Goal: Task Accomplishment & Management: Use online tool/utility

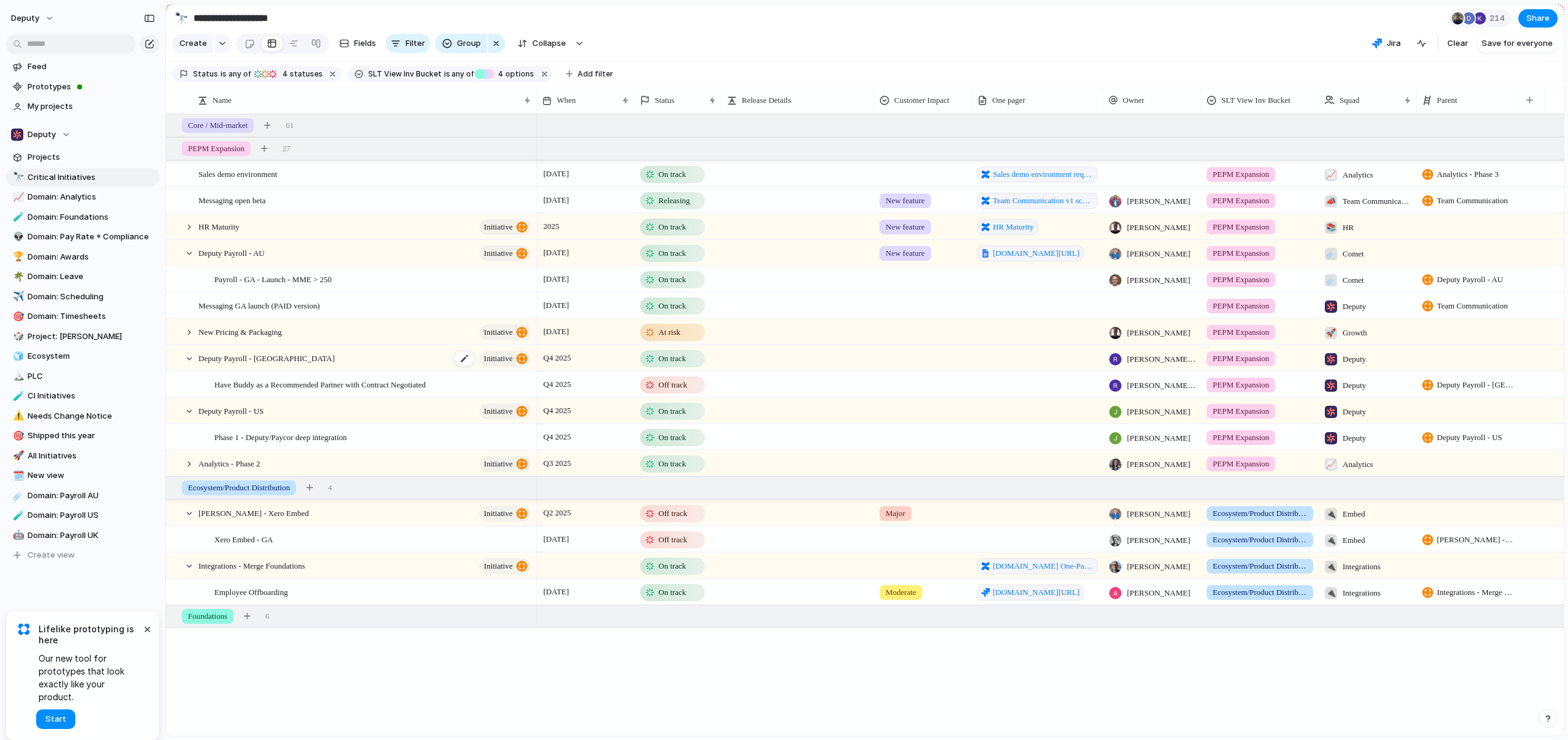
click at [407, 367] on div "Deputy Payroll - UK initiative" at bounding box center [365, 358] width 334 height 25
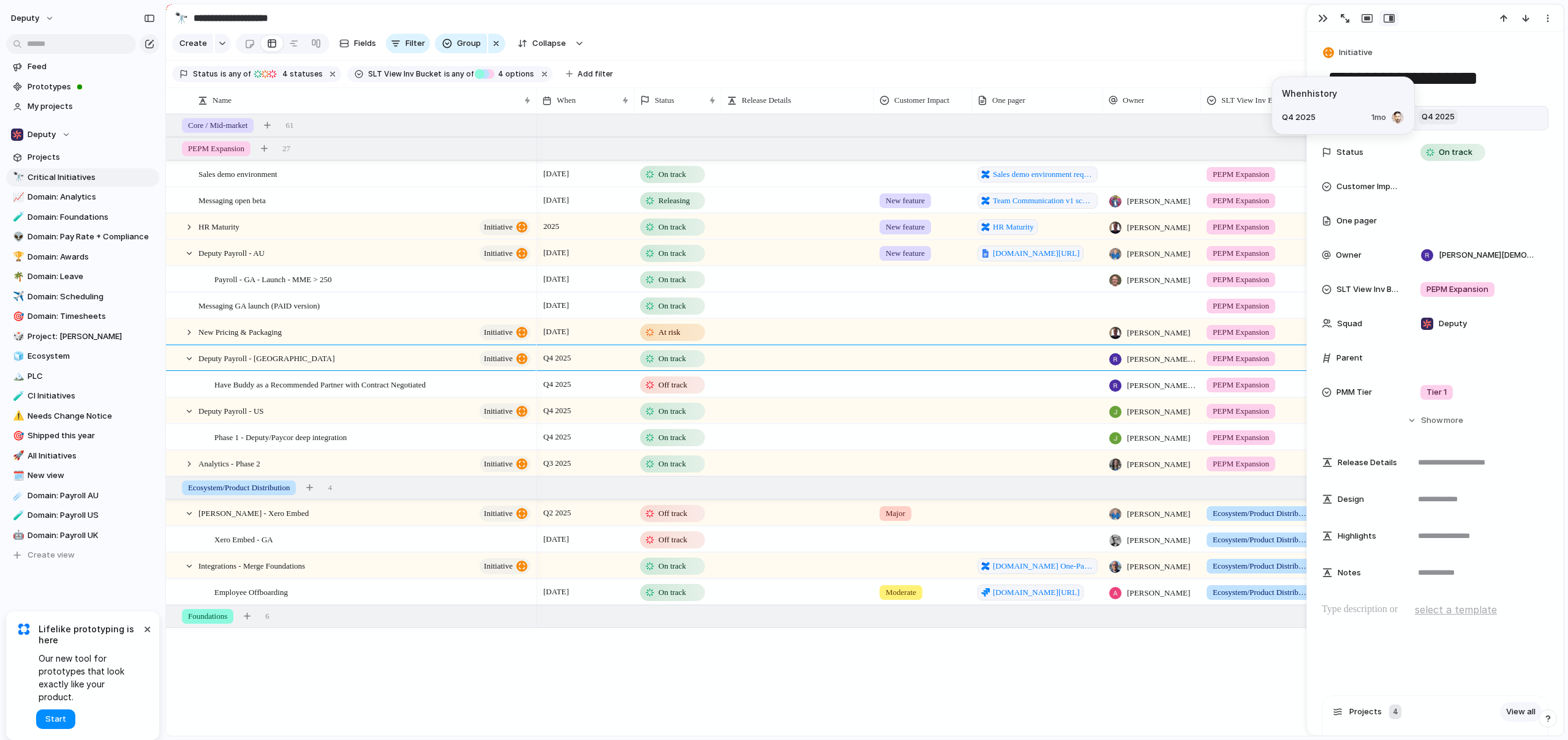
click at [1442, 121] on span "Q4 2025" at bounding box center [1438, 116] width 39 height 15
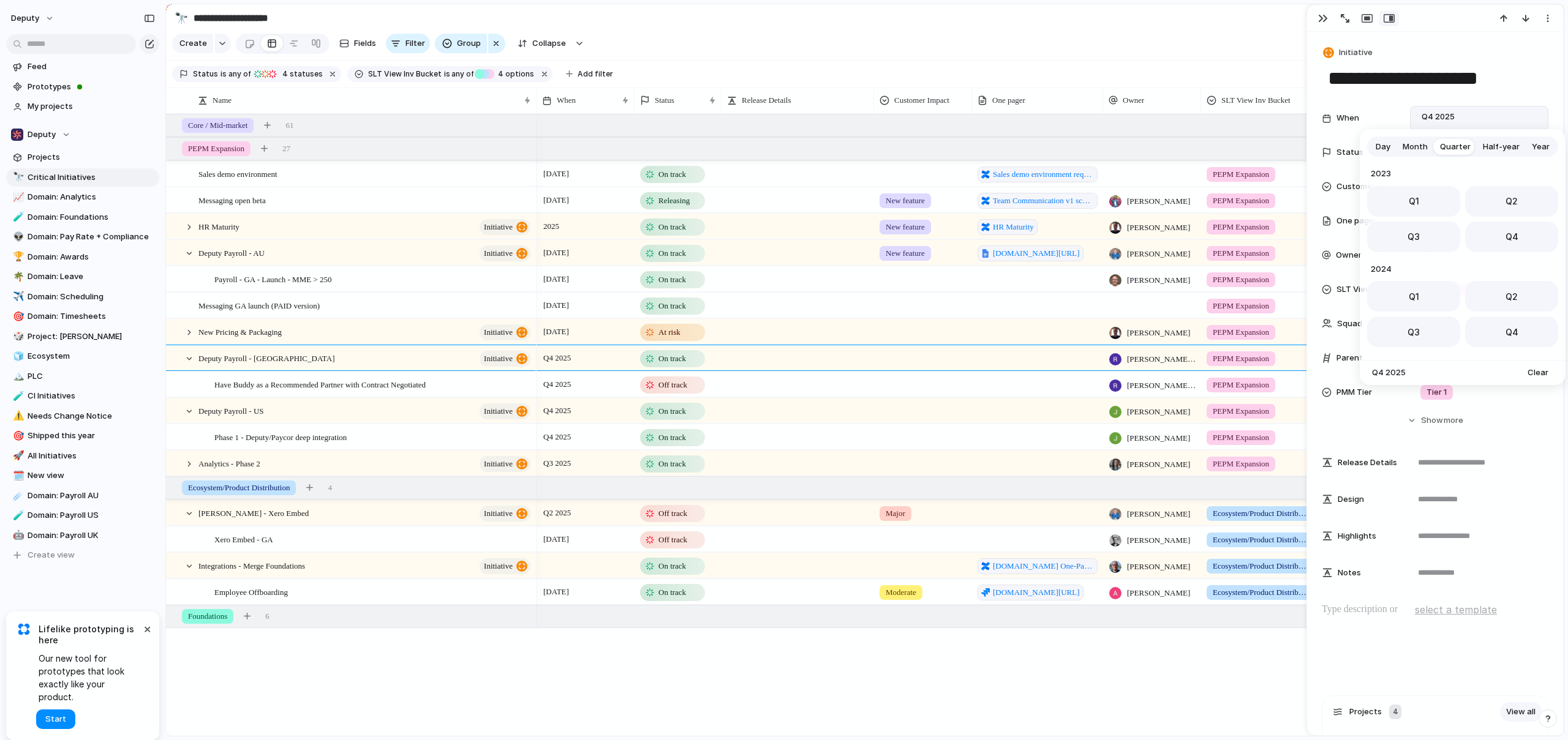
scroll to position [194, 0]
click at [1379, 265] on span "2026" at bounding box center [1462, 265] width 191 height 15
click at [1532, 145] on span "Year" at bounding box center [1540, 147] width 18 height 12
click at [1383, 224] on button "2026" at bounding box center [1398, 217] width 60 height 30
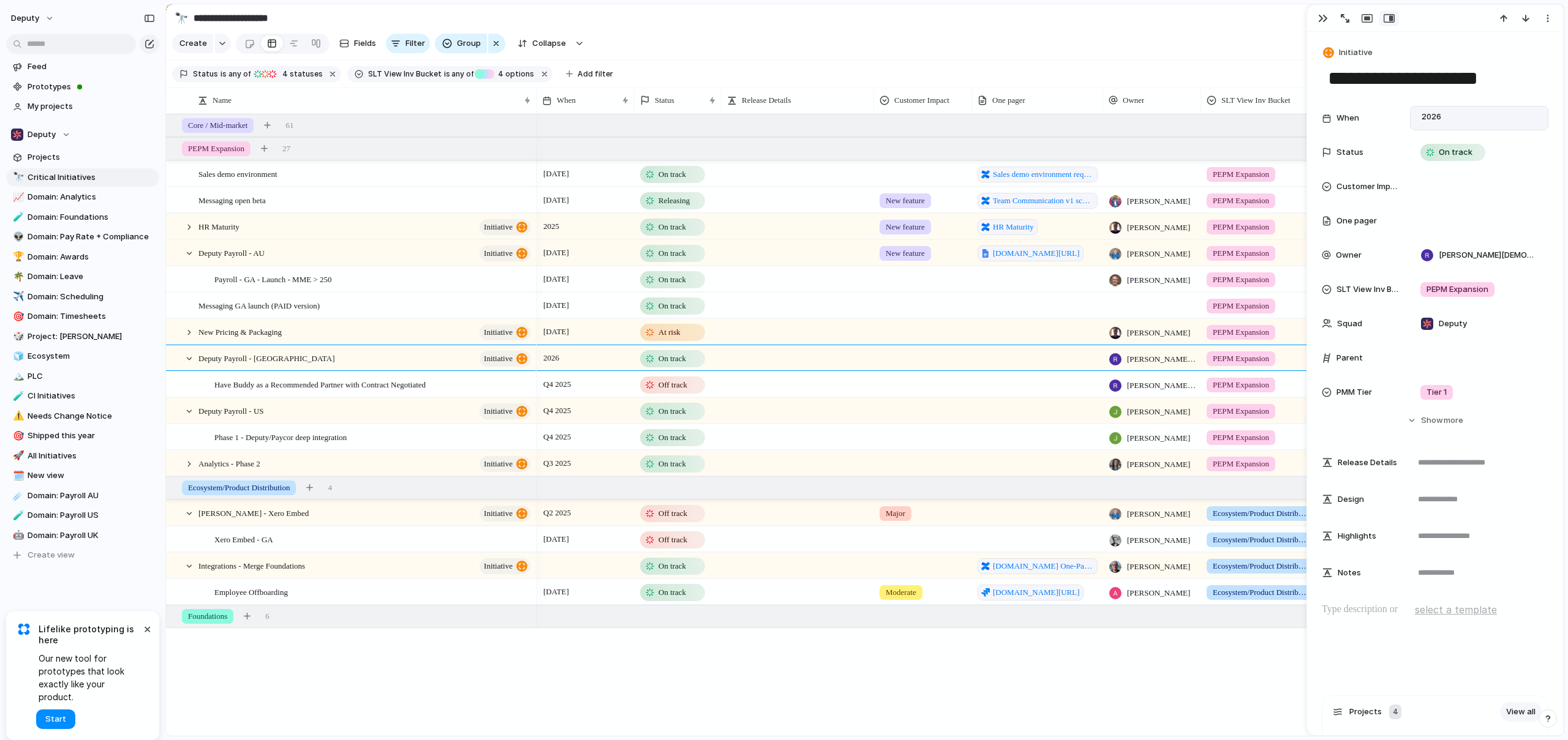
click at [924, 27] on section "**********" at bounding box center [865, 18] width 1398 height 28
click at [1317, 23] on button "button" at bounding box center [1323, 19] width 20 height 16
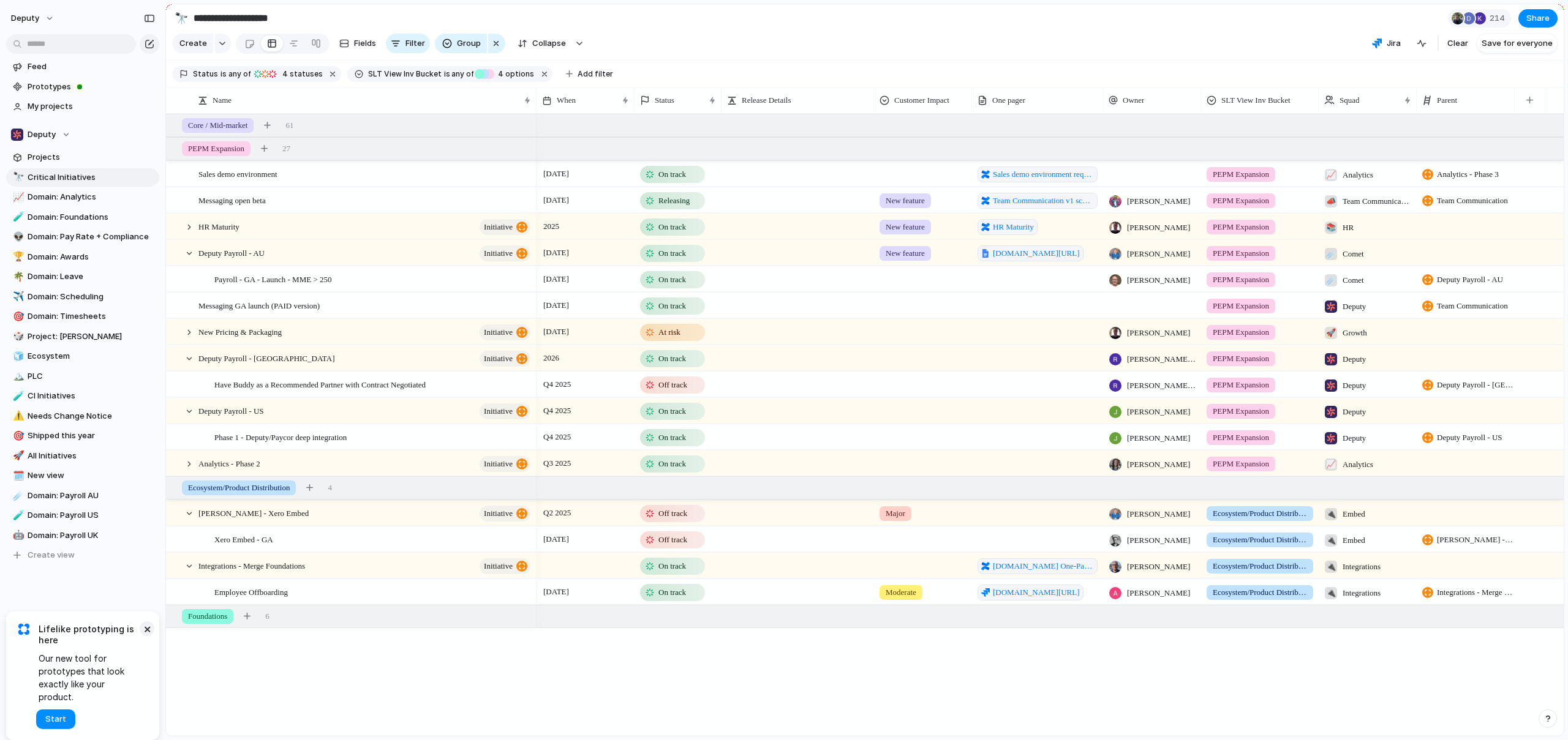
click at [143, 636] on button "×" at bounding box center [147, 628] width 15 height 15
